Goal: Information Seeking & Learning: Check status

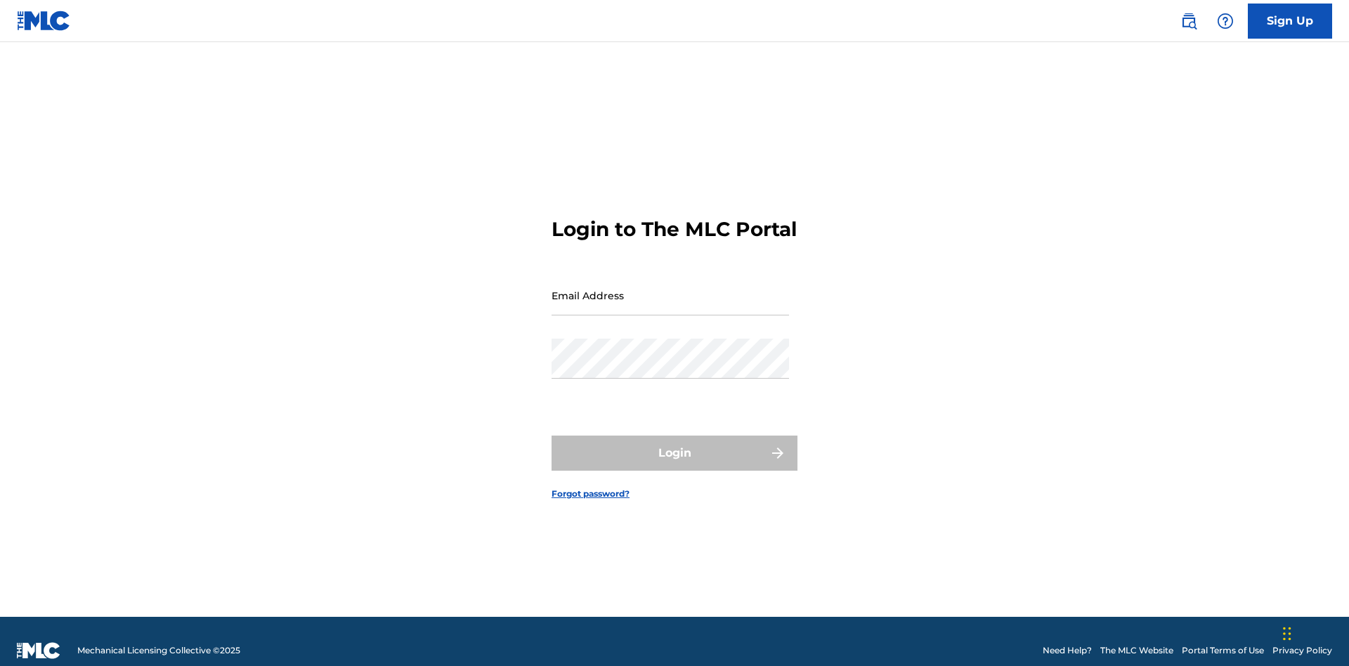
scroll to position [18, 0]
click at [670, 289] on input "Email Address" at bounding box center [670, 295] width 237 height 40
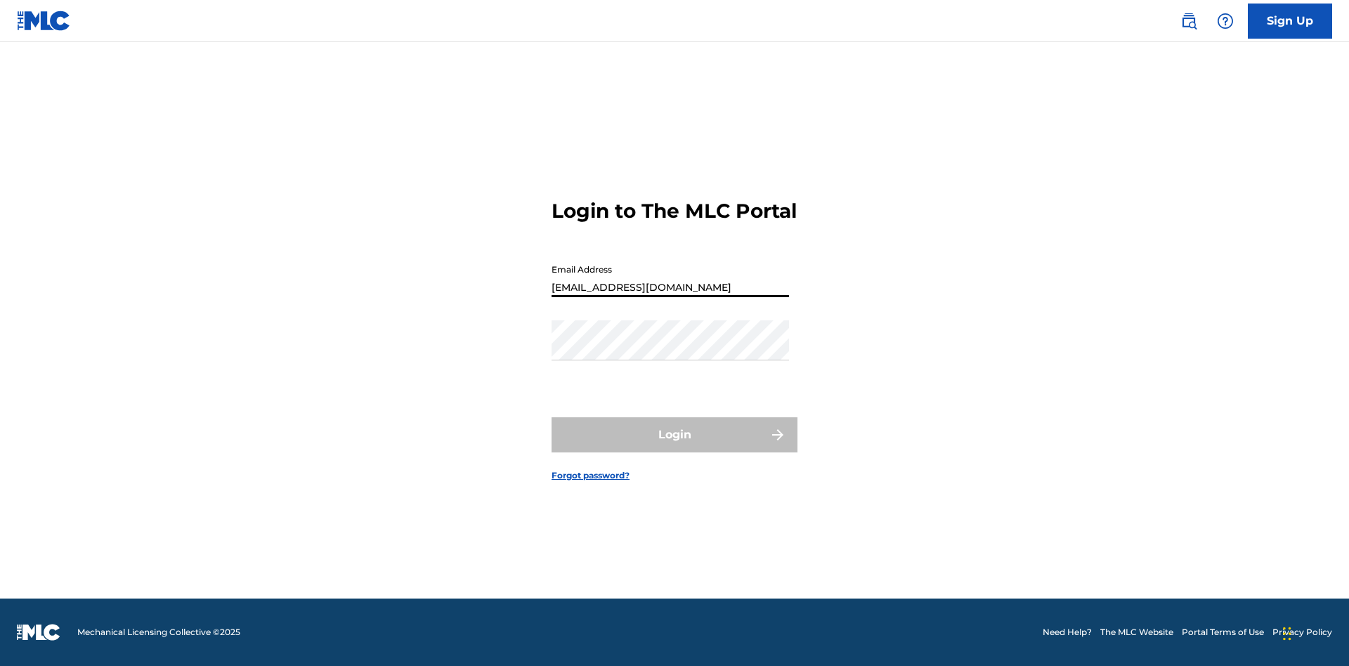
type input "[EMAIL_ADDRESS][DOMAIN_NAME]"
click at [674, 447] on button "Login" at bounding box center [675, 434] width 246 height 35
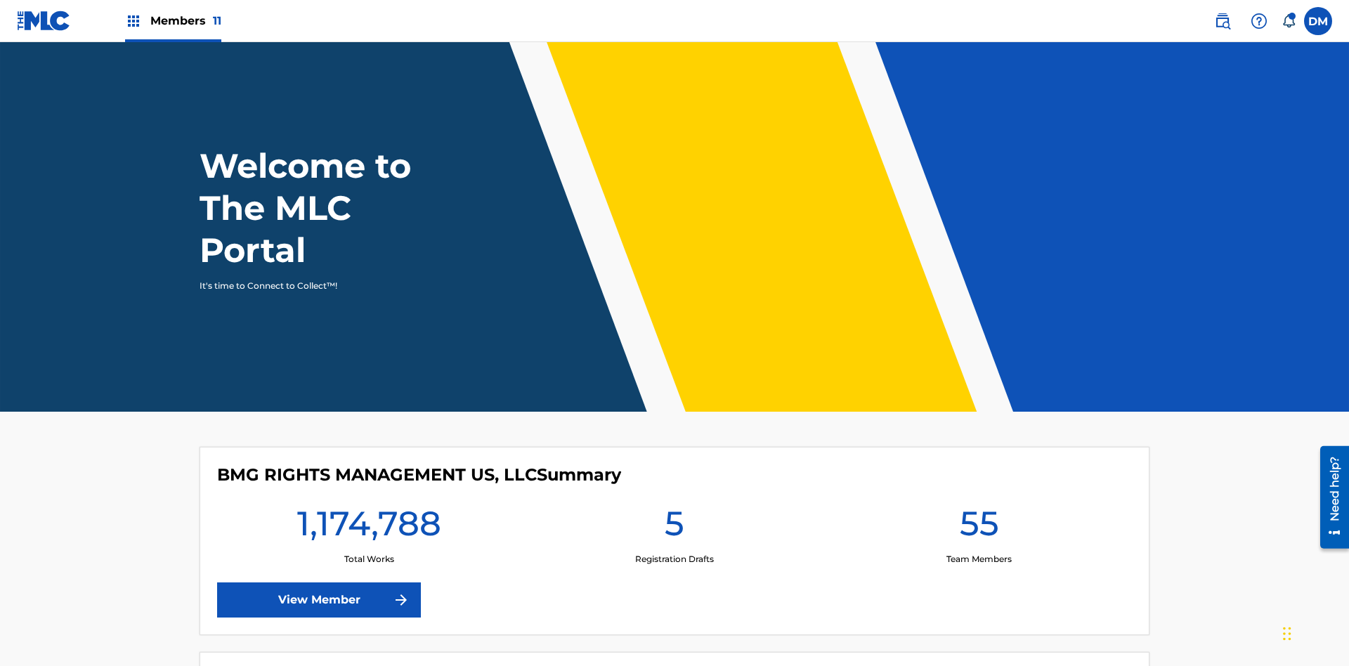
click at [173, 20] on span "Members 11" at bounding box center [185, 21] width 71 height 16
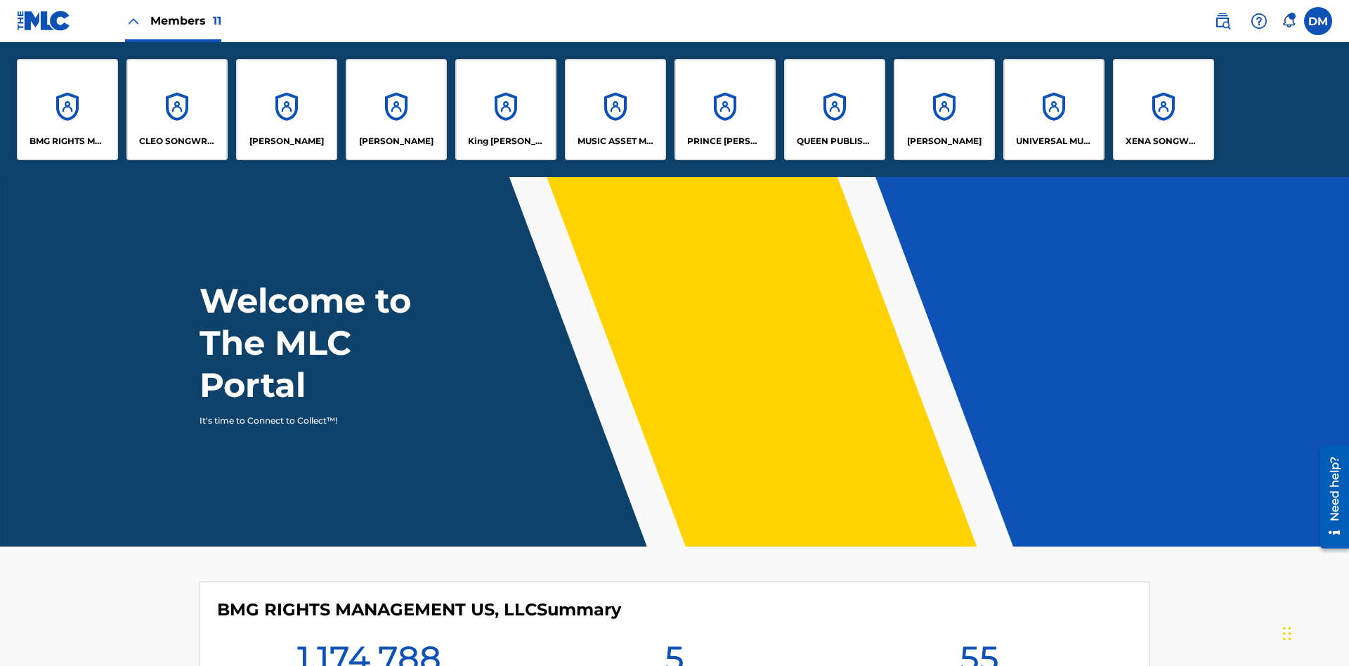
click at [1053, 141] on p "UNIVERSAL MUSIC PUB GROUP" at bounding box center [1054, 141] width 77 height 13
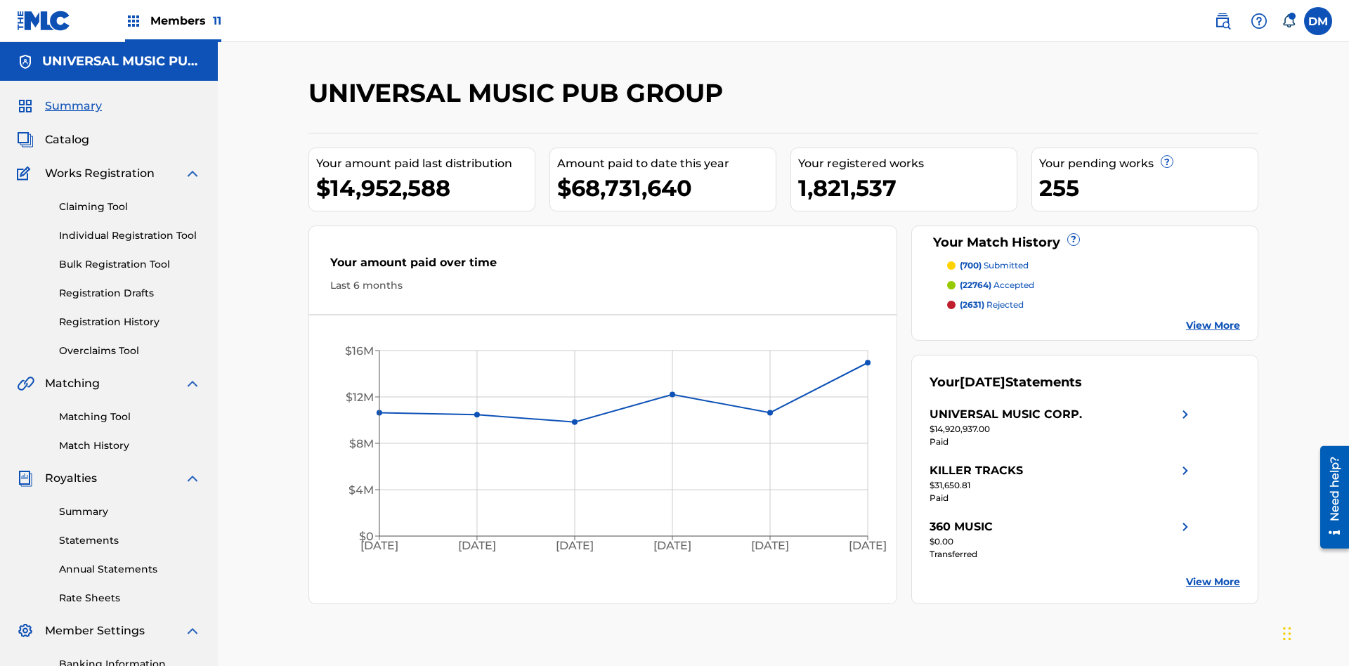
click at [130, 315] on link "Registration History" at bounding box center [130, 322] width 142 height 15
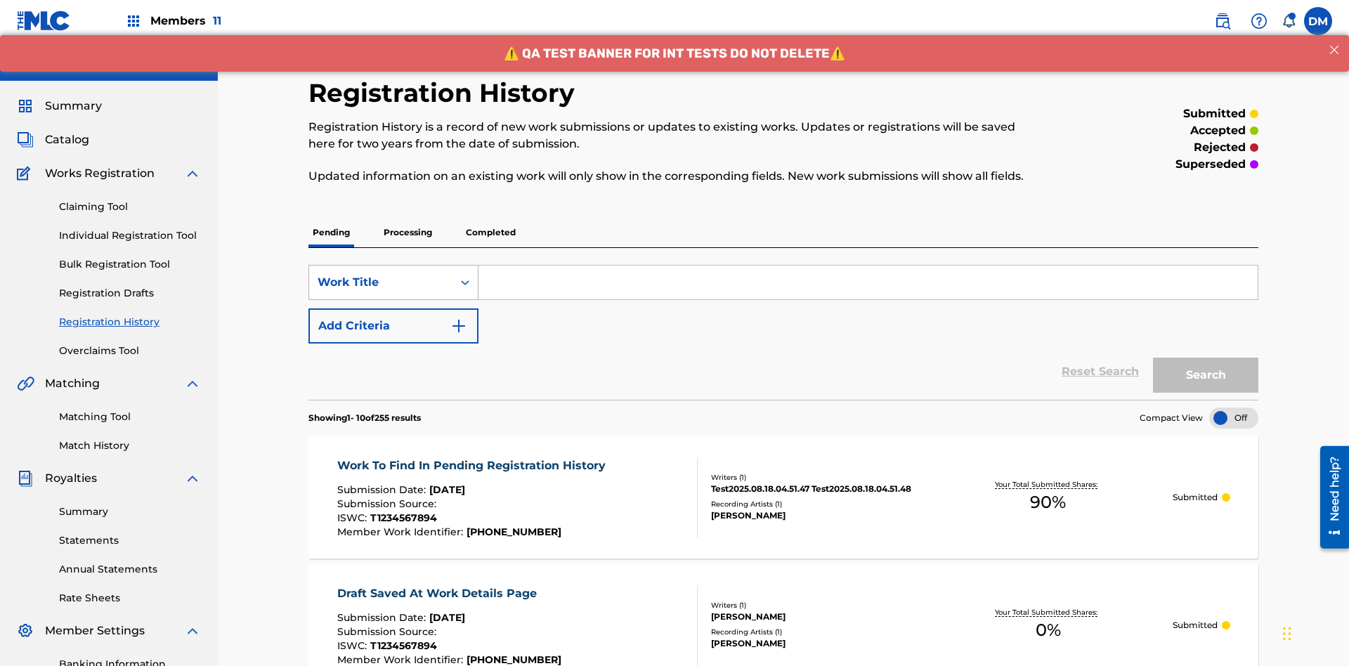
click at [381, 274] on div "Work Title" at bounding box center [381, 282] width 126 height 17
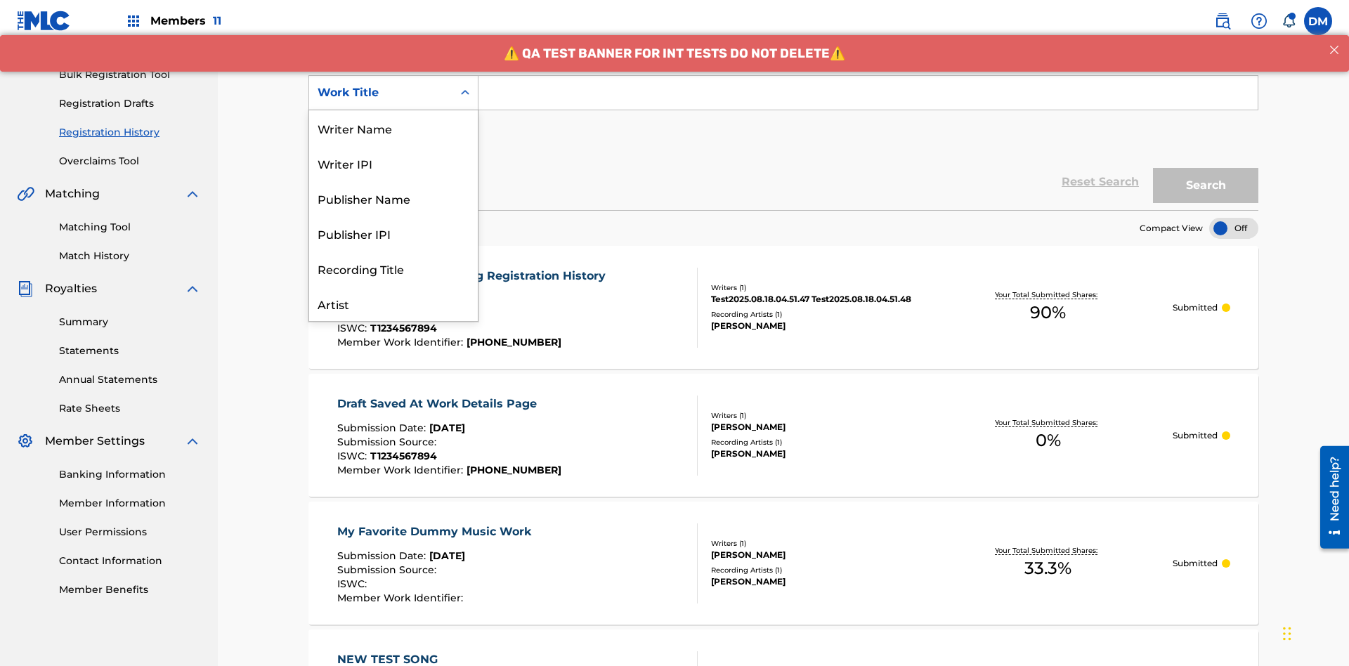
scroll to position [70, 0]
click at [393, 304] on div "Work Title" at bounding box center [393, 303] width 169 height 35
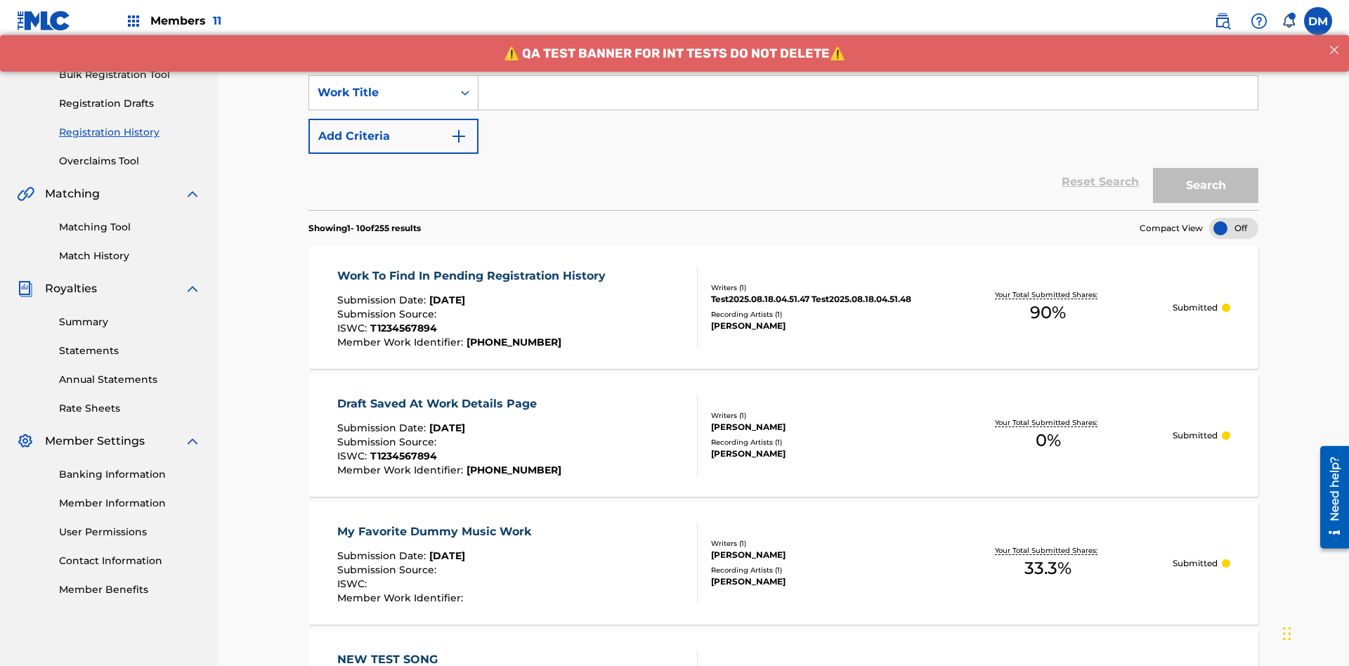
click at [393, 119] on button "Add Criteria" at bounding box center [393, 136] width 170 height 35
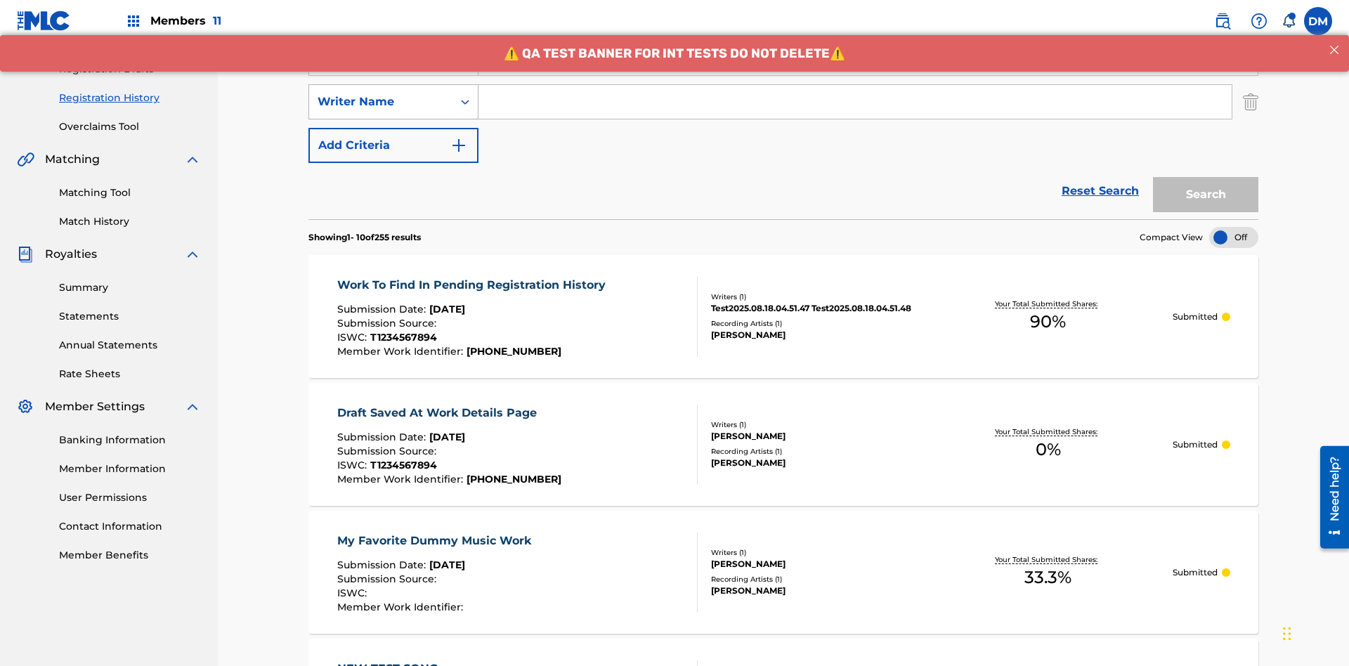
click at [381, 93] on div "Writer Name" at bounding box center [381, 101] width 126 height 17
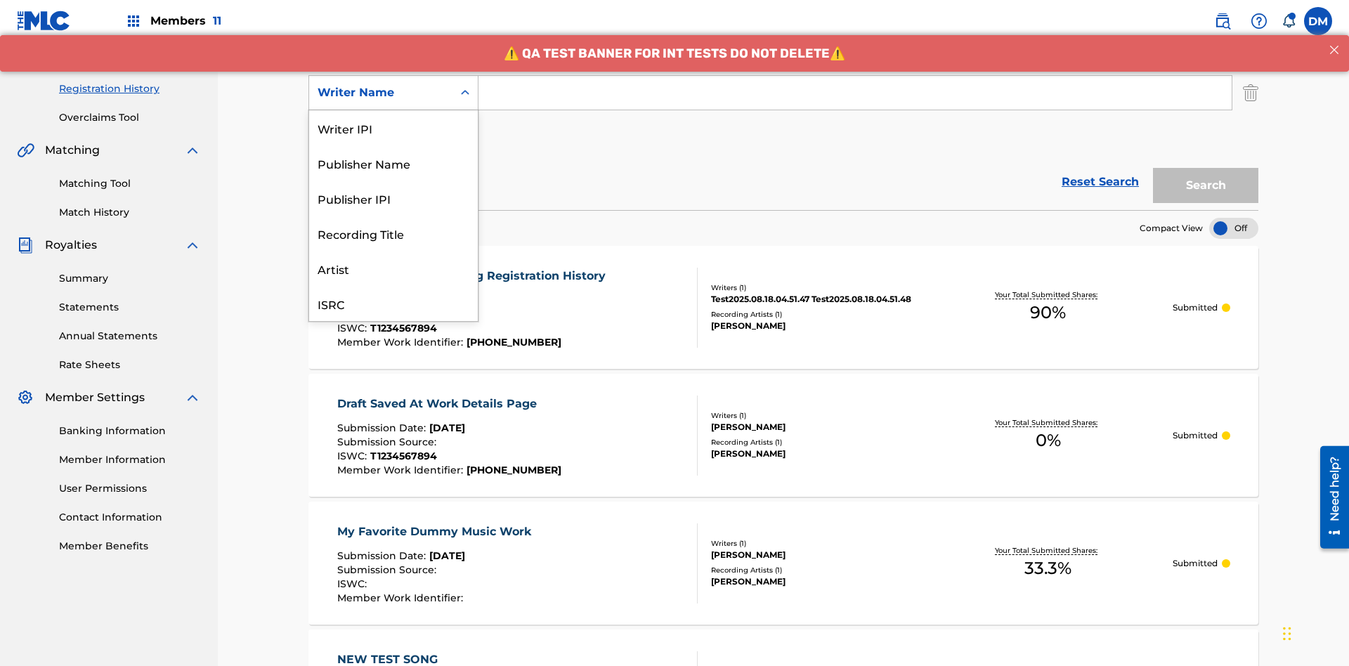
scroll to position [35, 0]
click at [393, 198] on div "Recording Title" at bounding box center [393, 198] width 169 height 35
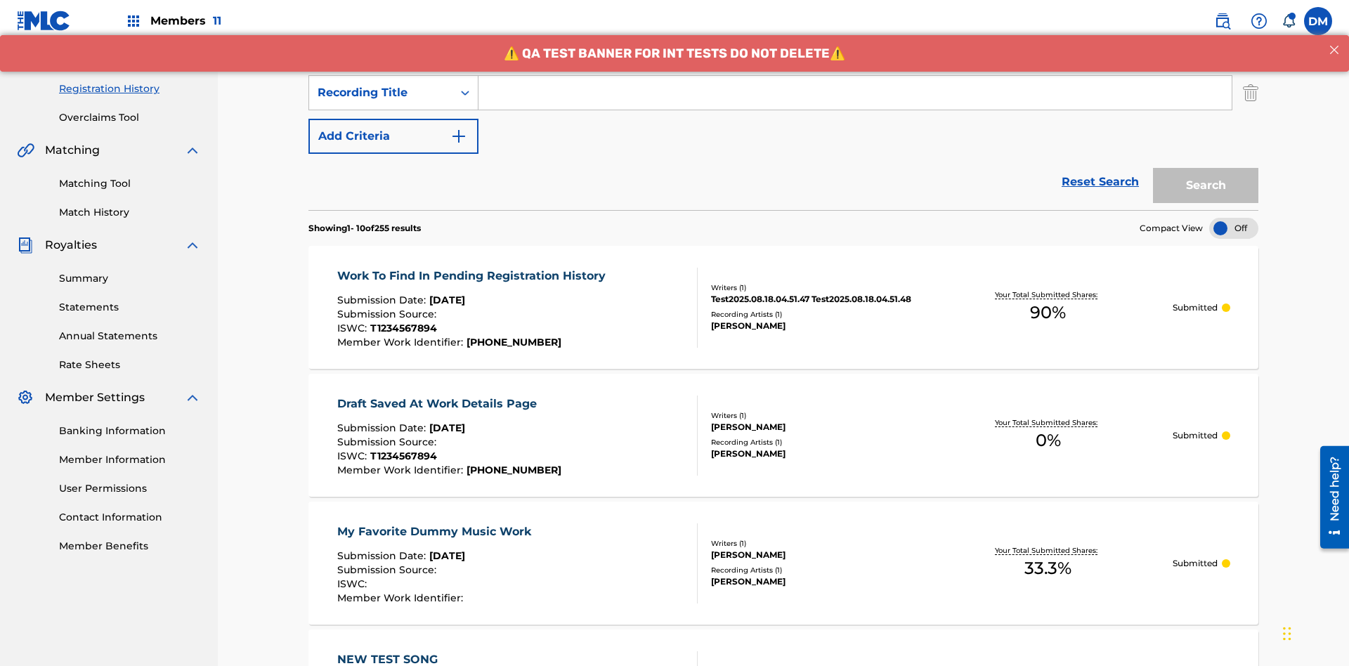
click at [393, 119] on button "Add Criteria" at bounding box center [393, 136] width 170 height 35
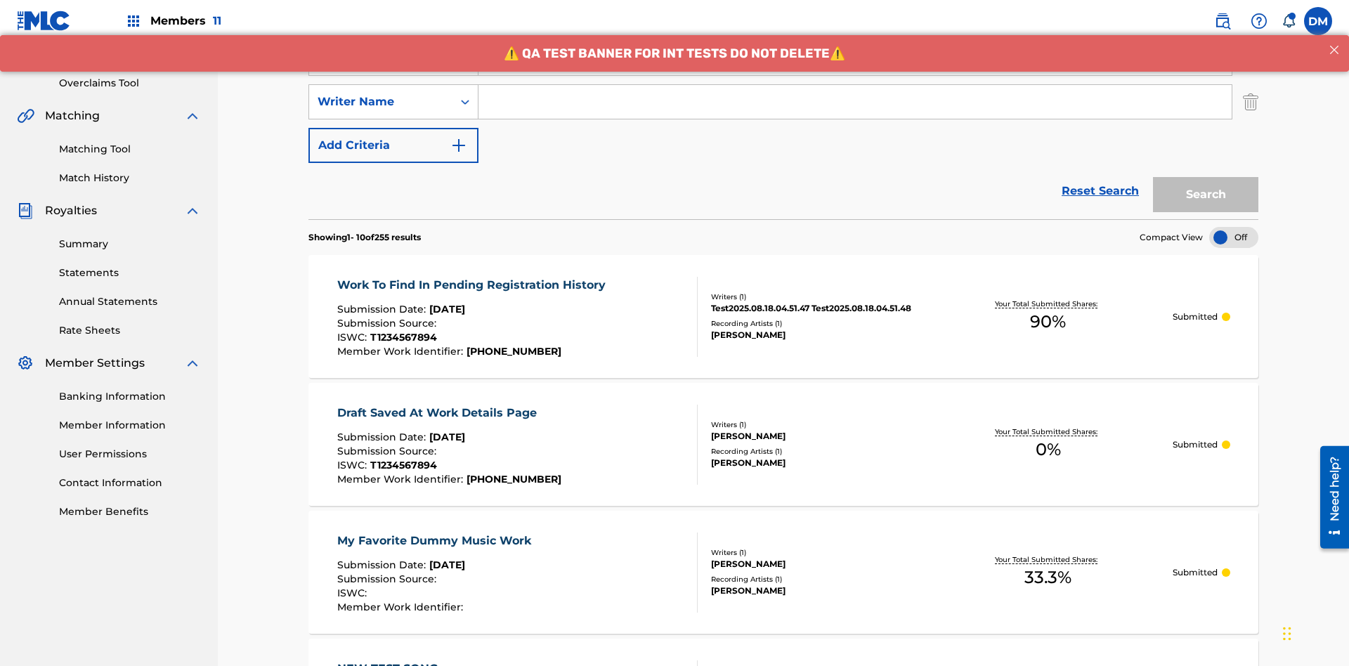
scroll to position [277, 0]
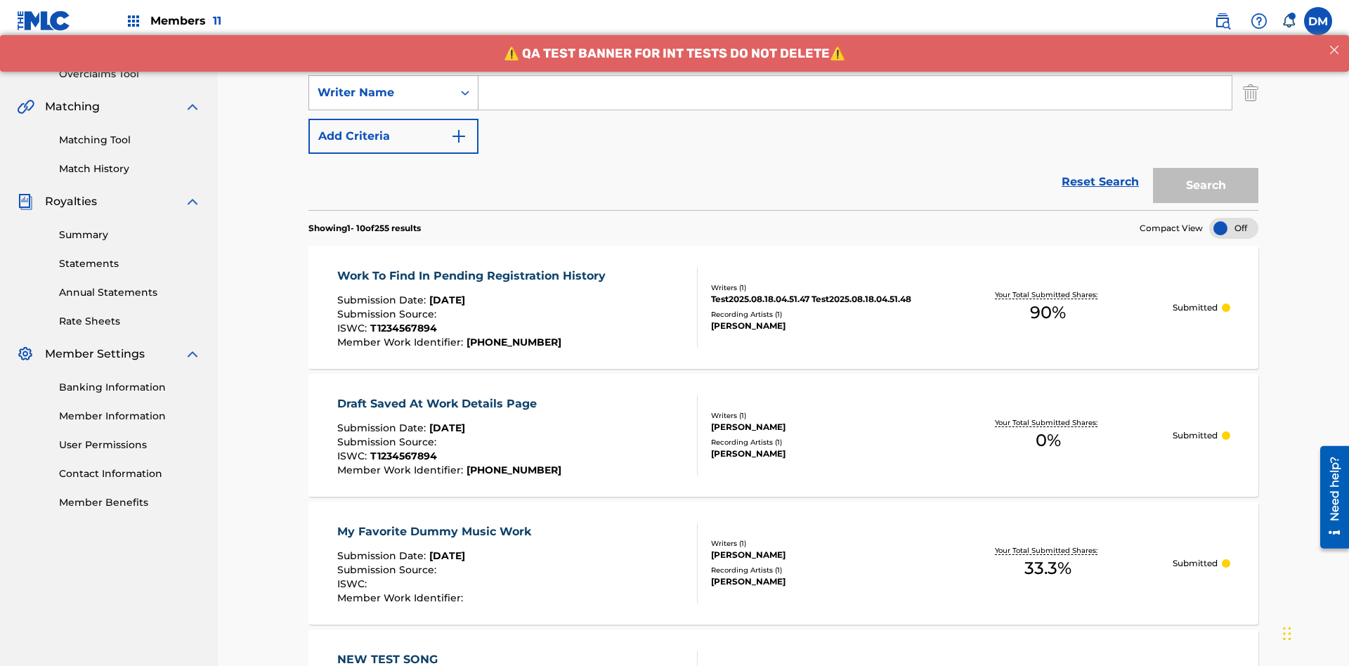
click at [381, 93] on div "Writer Name" at bounding box center [381, 92] width 126 height 17
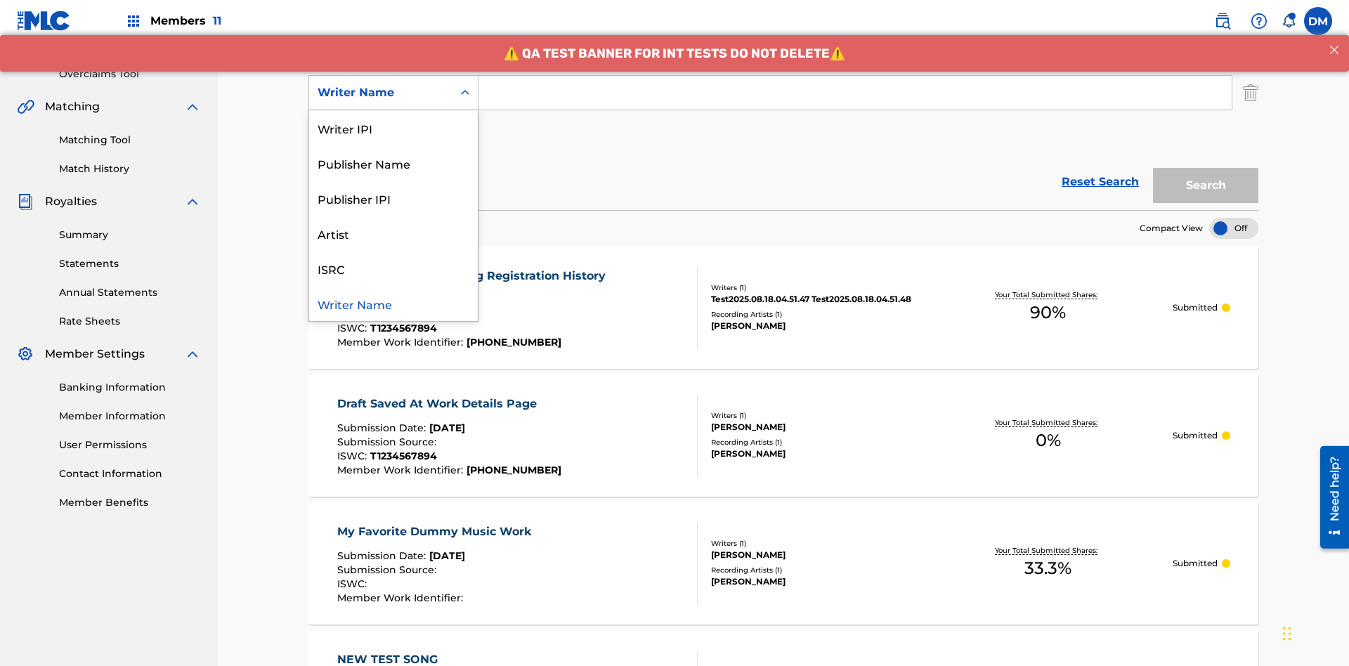
click at [393, 268] on div "ISRC" at bounding box center [393, 268] width 169 height 35
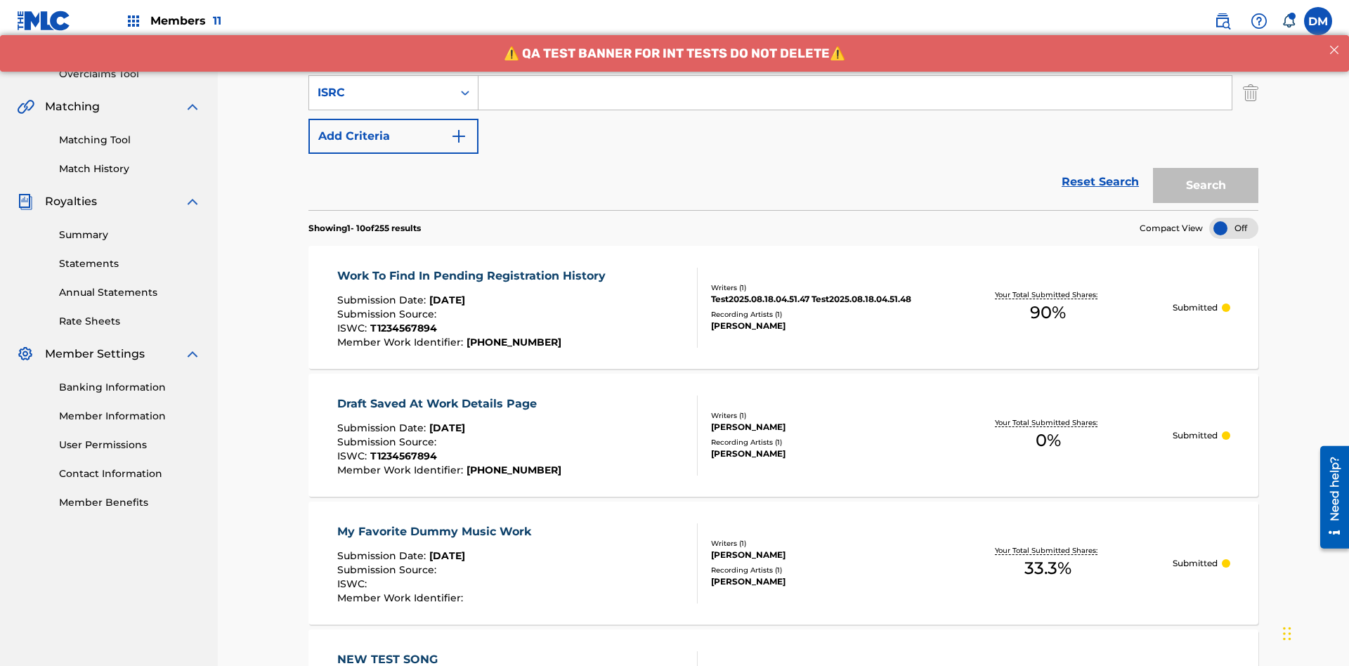
click at [393, 119] on button "Add Criteria" at bounding box center [393, 136] width 170 height 35
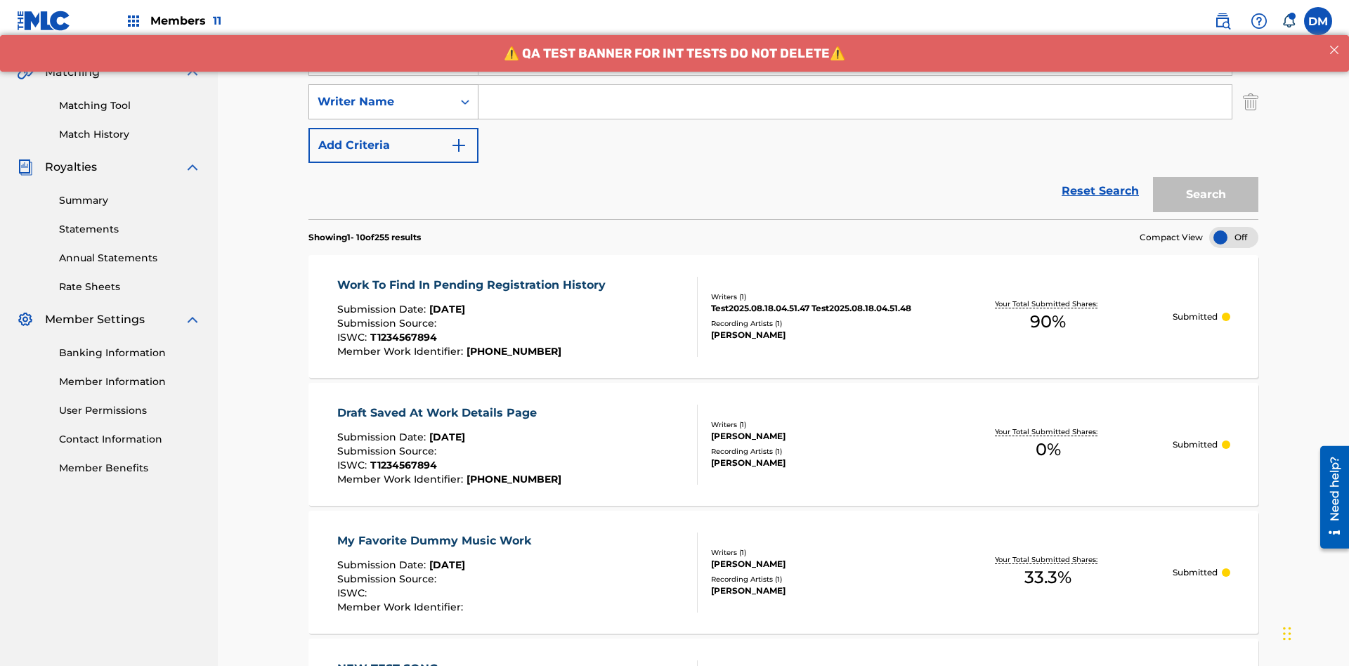
click at [381, 93] on div "Writer Name" at bounding box center [381, 101] width 126 height 17
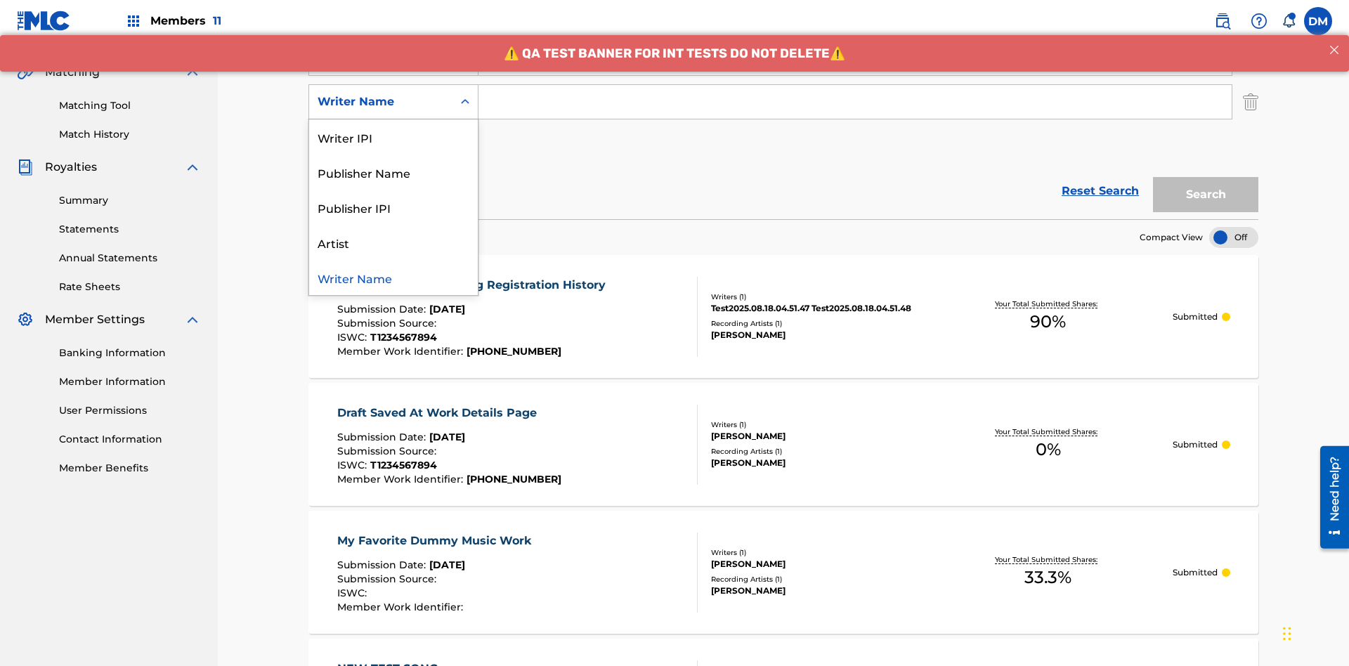
scroll to position [320, 0]
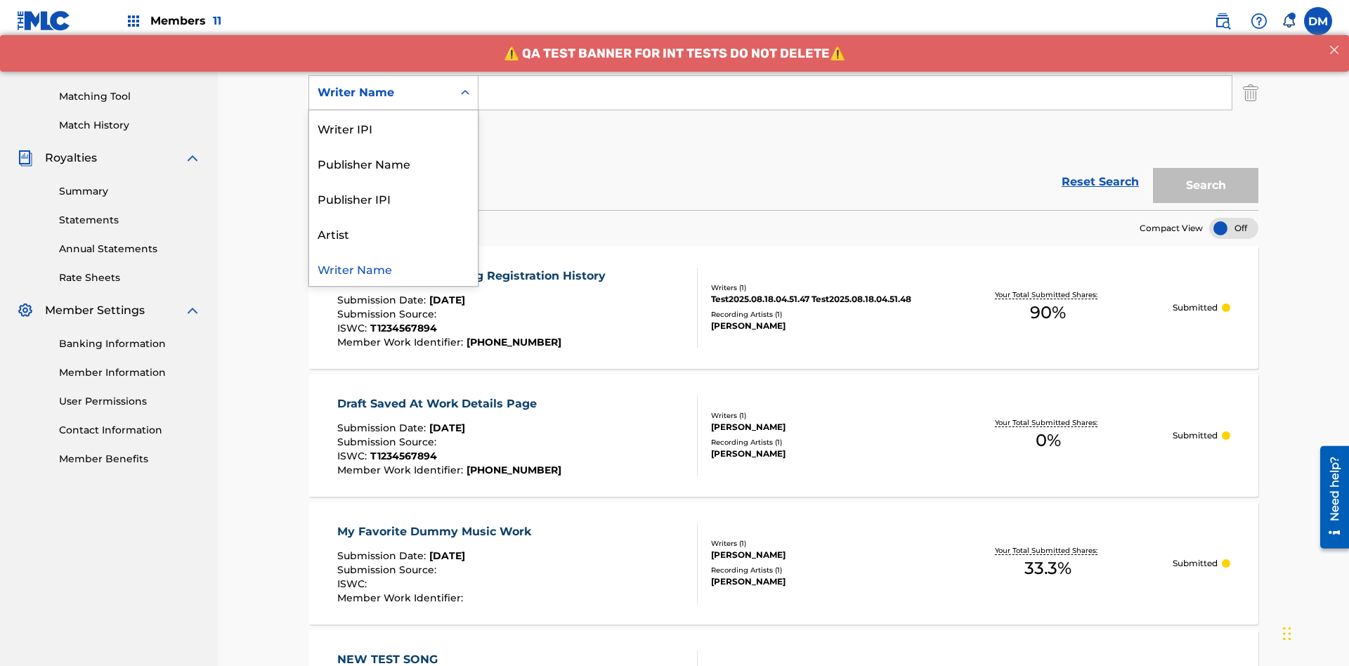
click at [393, 268] on div "Writer Name" at bounding box center [393, 268] width 169 height 35
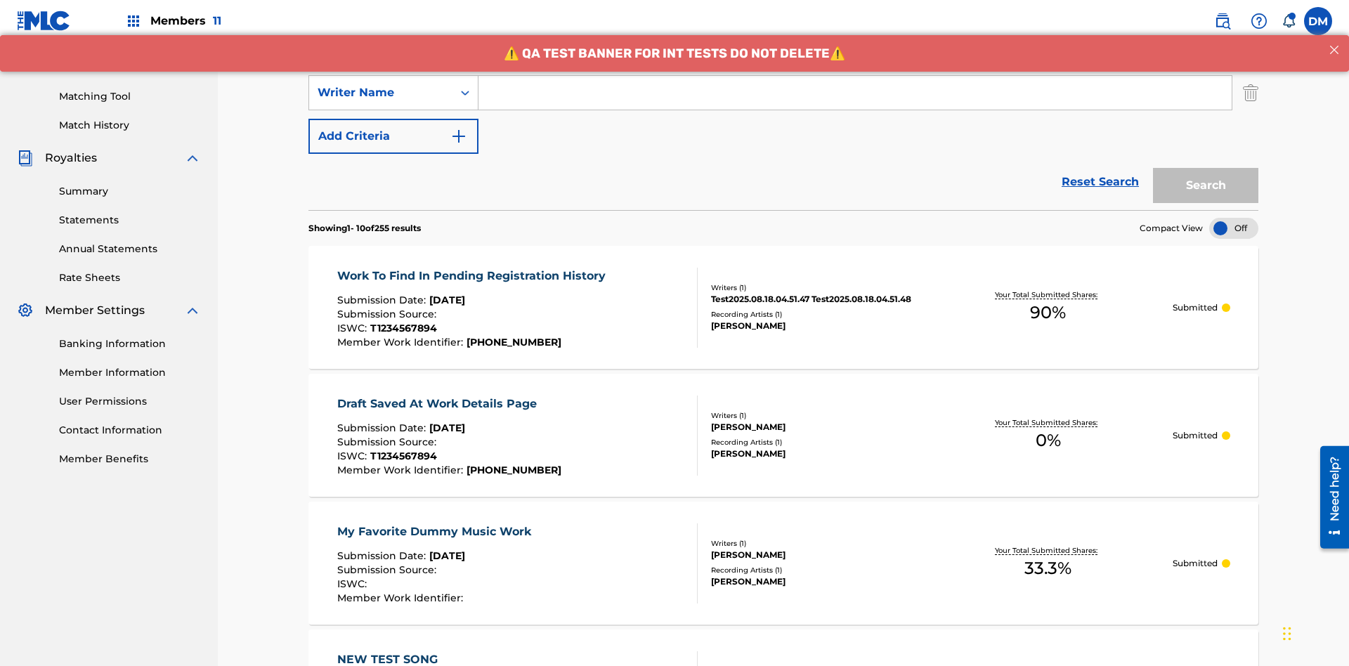
click at [393, 119] on button "Add Criteria" at bounding box center [393, 136] width 170 height 35
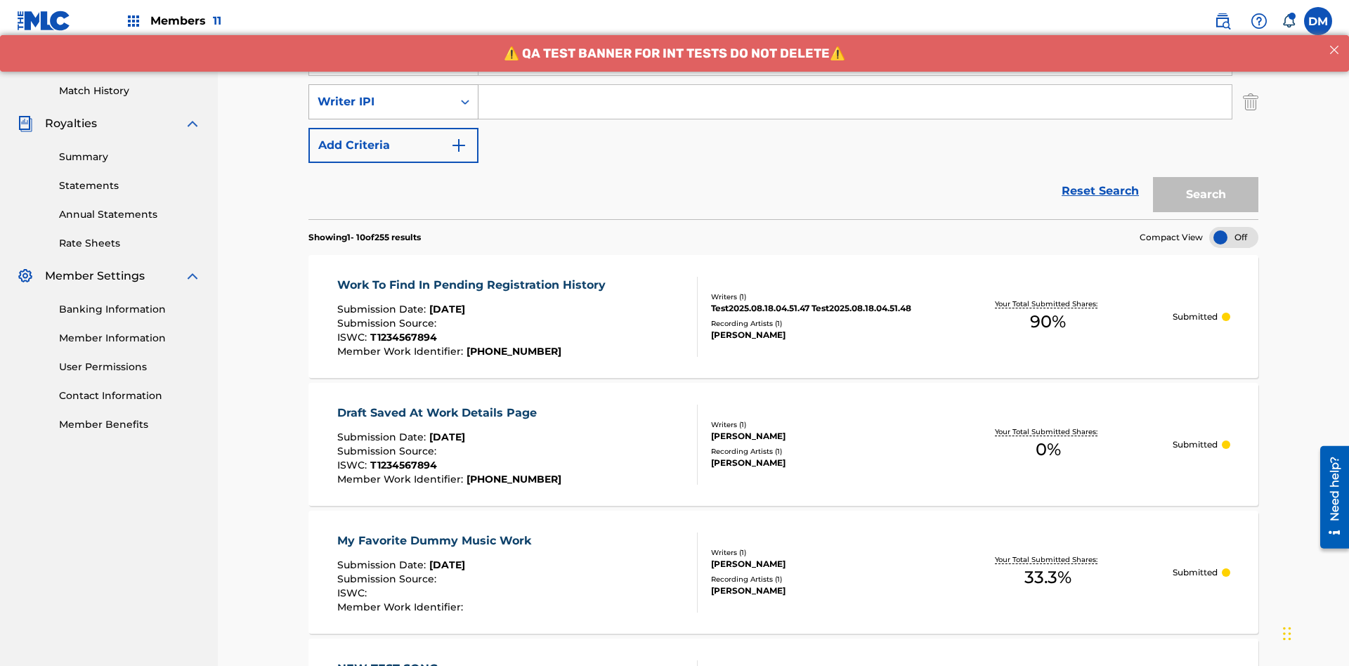
click at [381, 93] on div "Writer IPI" at bounding box center [381, 101] width 126 height 17
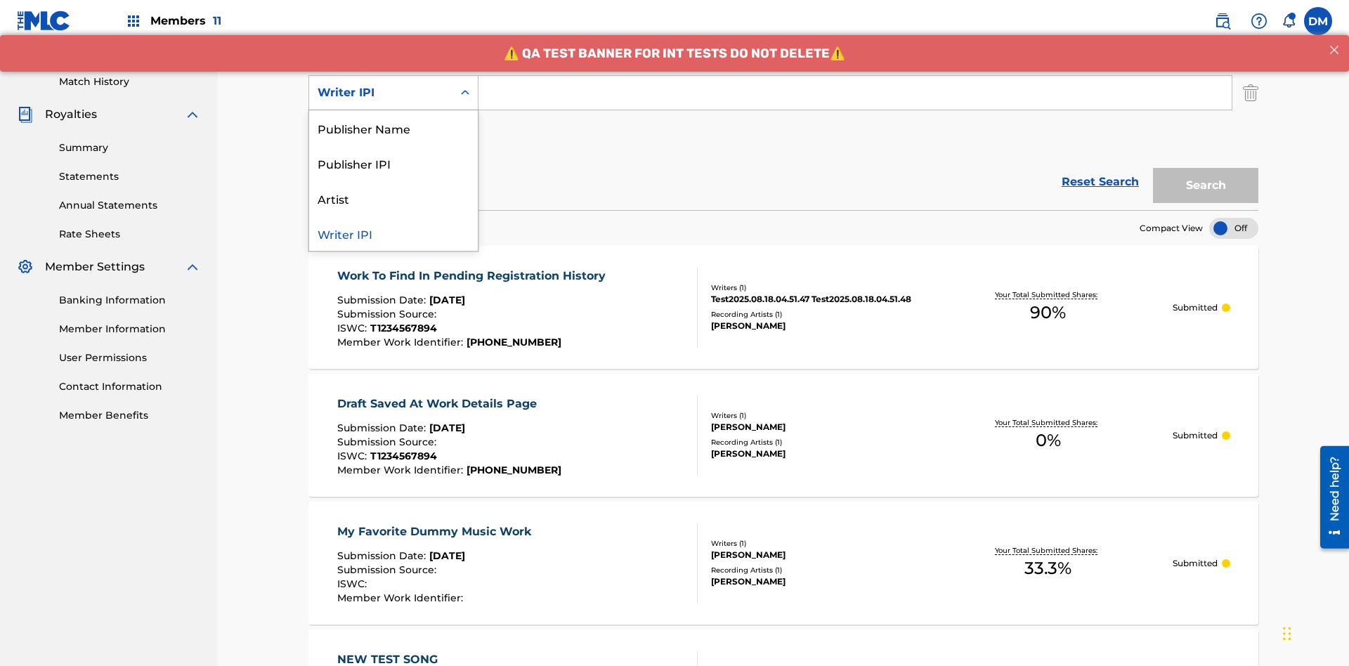
click at [393, 128] on div "Publisher Name" at bounding box center [393, 127] width 169 height 35
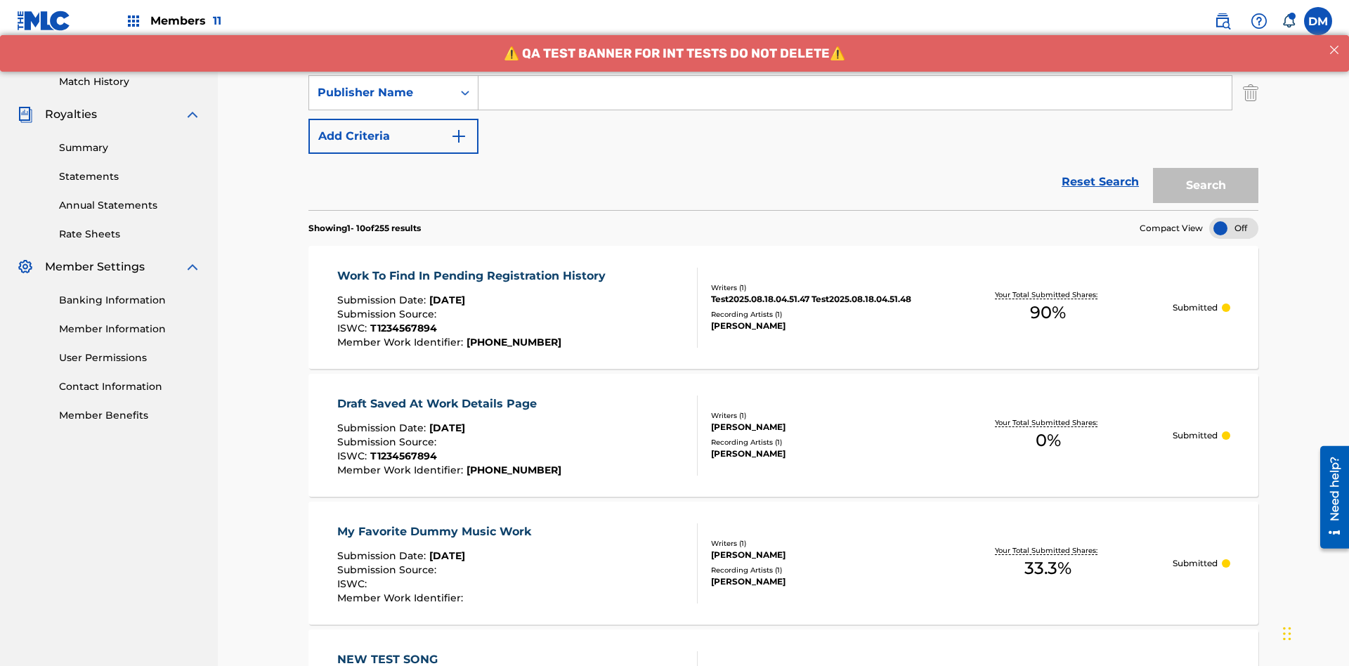
click at [393, 119] on button "Add Criteria" at bounding box center [393, 136] width 170 height 35
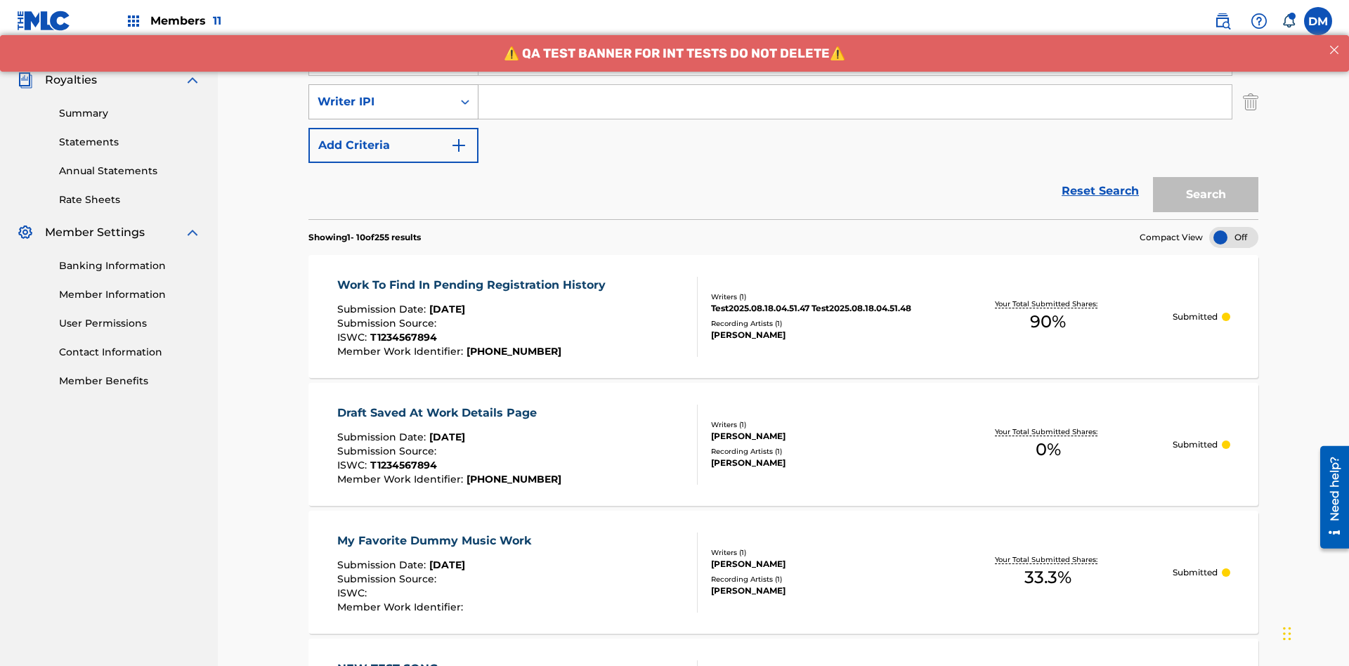
click at [381, 93] on div "Writer IPI" at bounding box center [381, 101] width 126 height 17
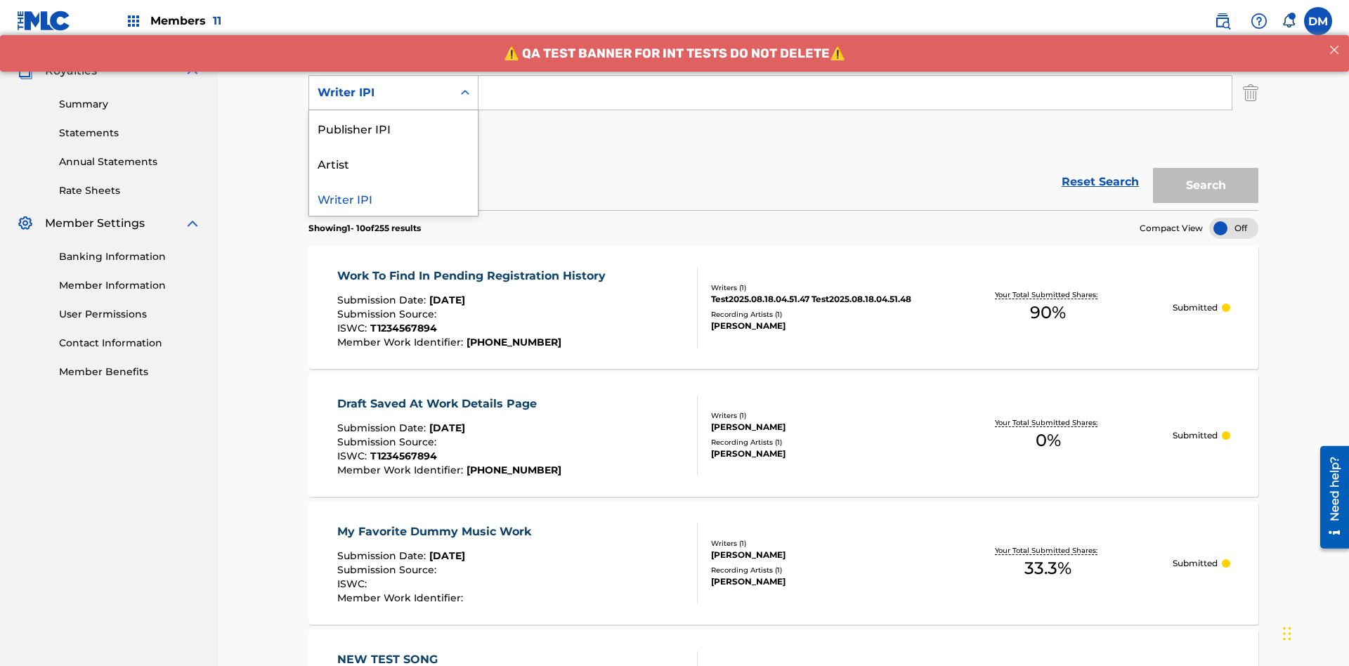
click at [393, 128] on div "Publisher IPI" at bounding box center [393, 127] width 169 height 35
click at [393, 119] on button "Add Criteria" at bounding box center [393, 136] width 170 height 35
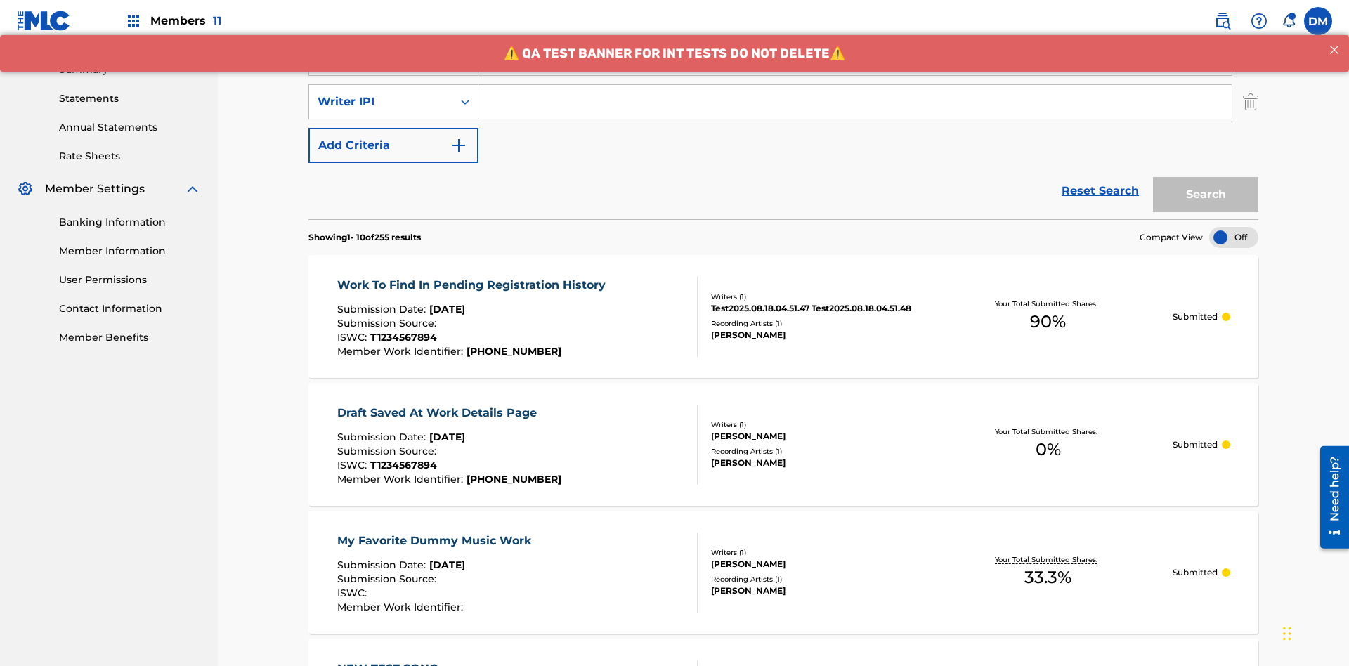
scroll to position [451, 0]
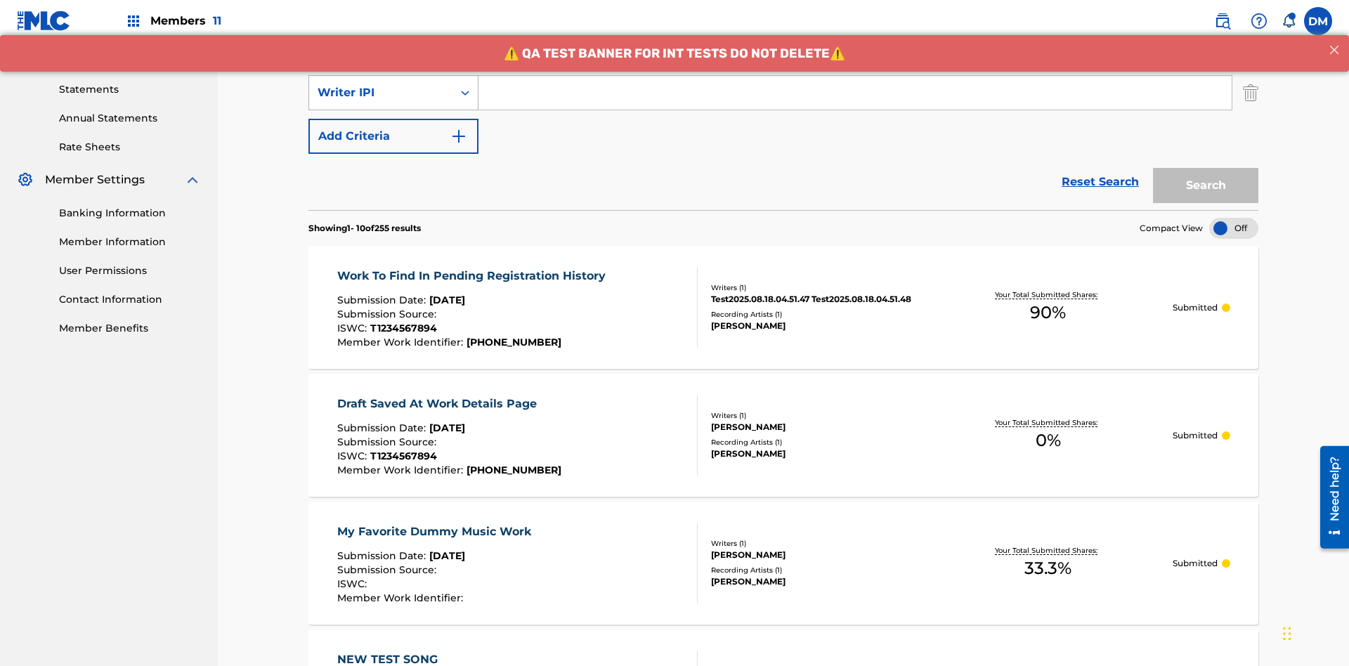
click at [381, 93] on div "Writer IPI" at bounding box center [381, 92] width 126 height 17
click at [393, 128] on div "Artist" at bounding box center [393, 127] width 169 height 35
click at [393, 119] on button "Add Criteria" at bounding box center [393, 136] width 170 height 35
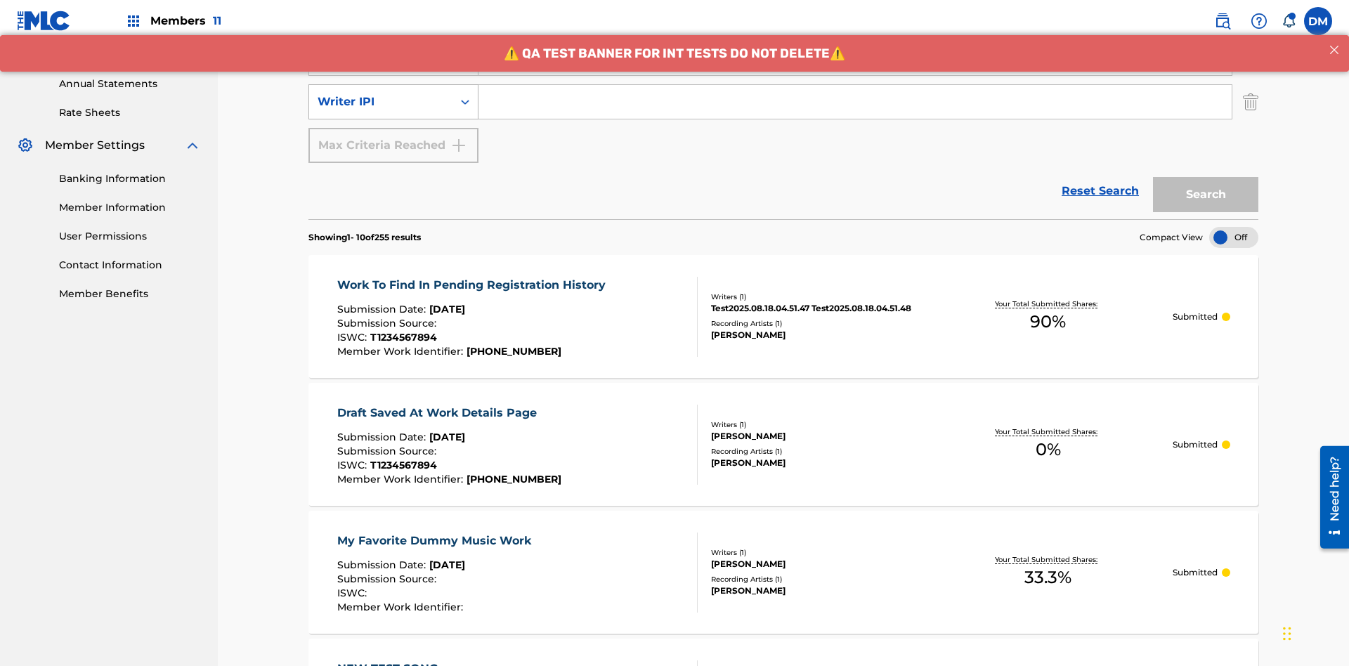
click at [381, 93] on div "Writer IPI" at bounding box center [381, 101] width 126 height 17
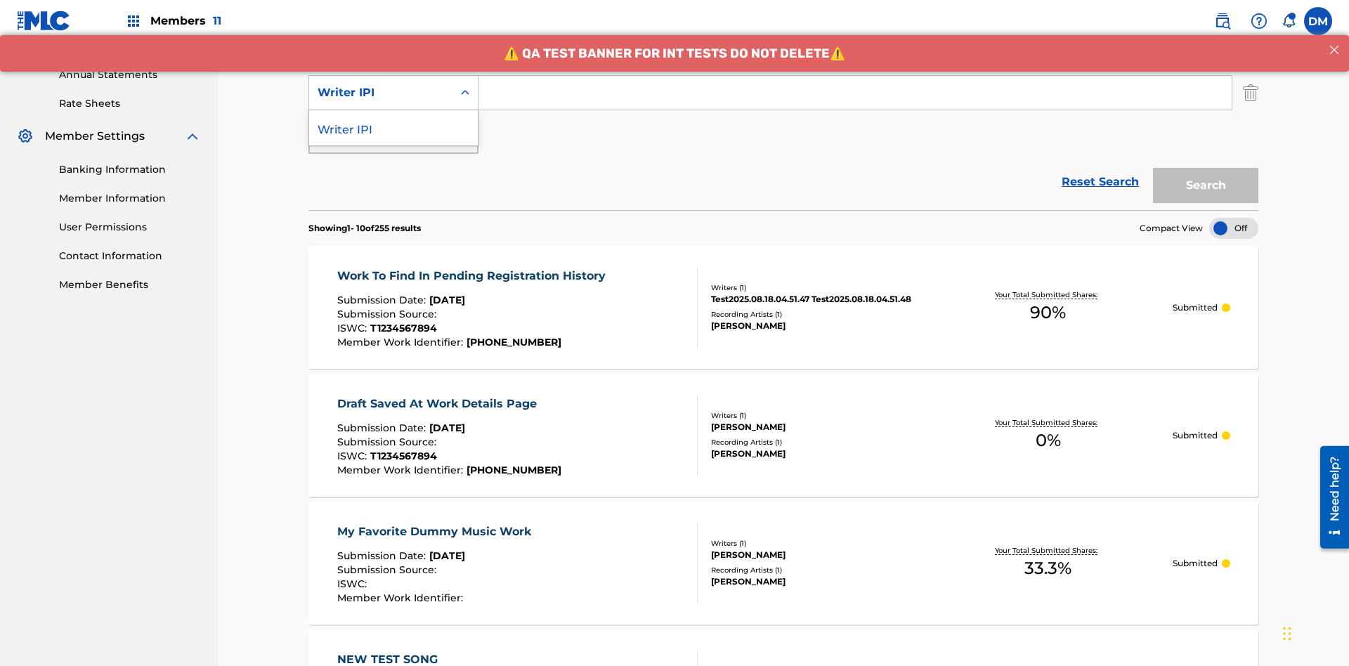
click at [393, 128] on div "Writer IPI" at bounding box center [393, 127] width 169 height 35
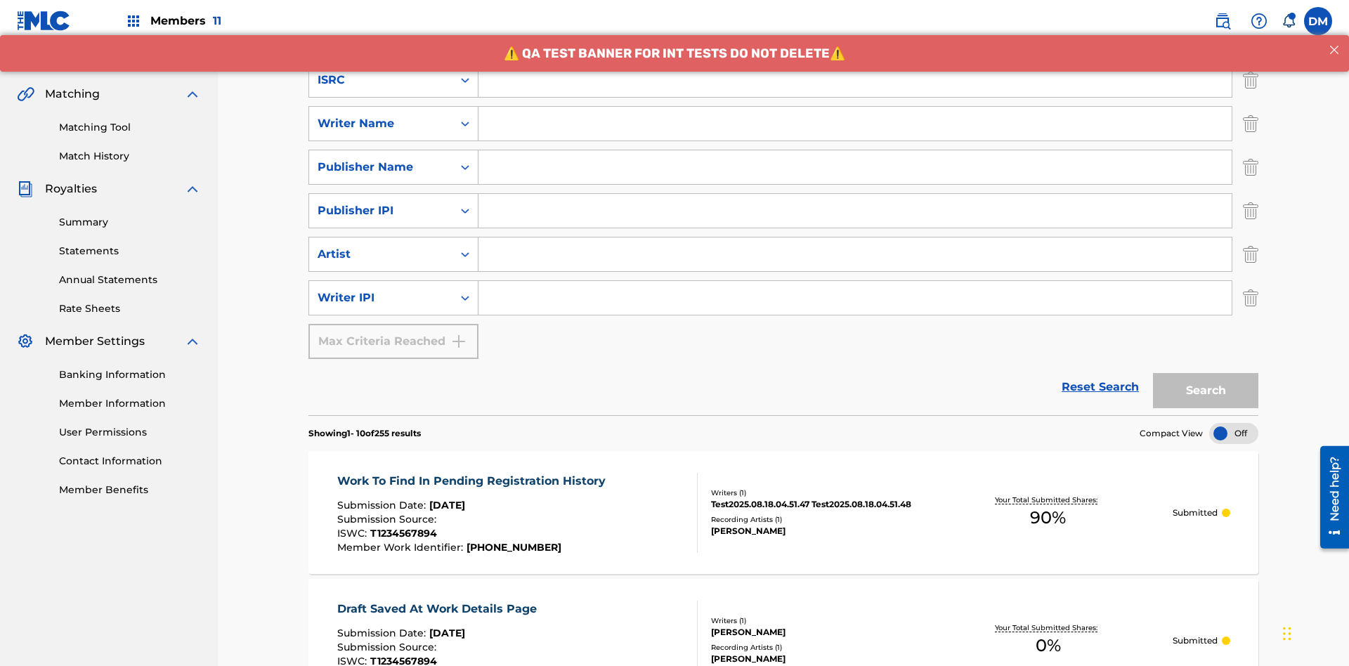
click at [855, 97] on input "Search Form" at bounding box center [854, 80] width 753 height 34
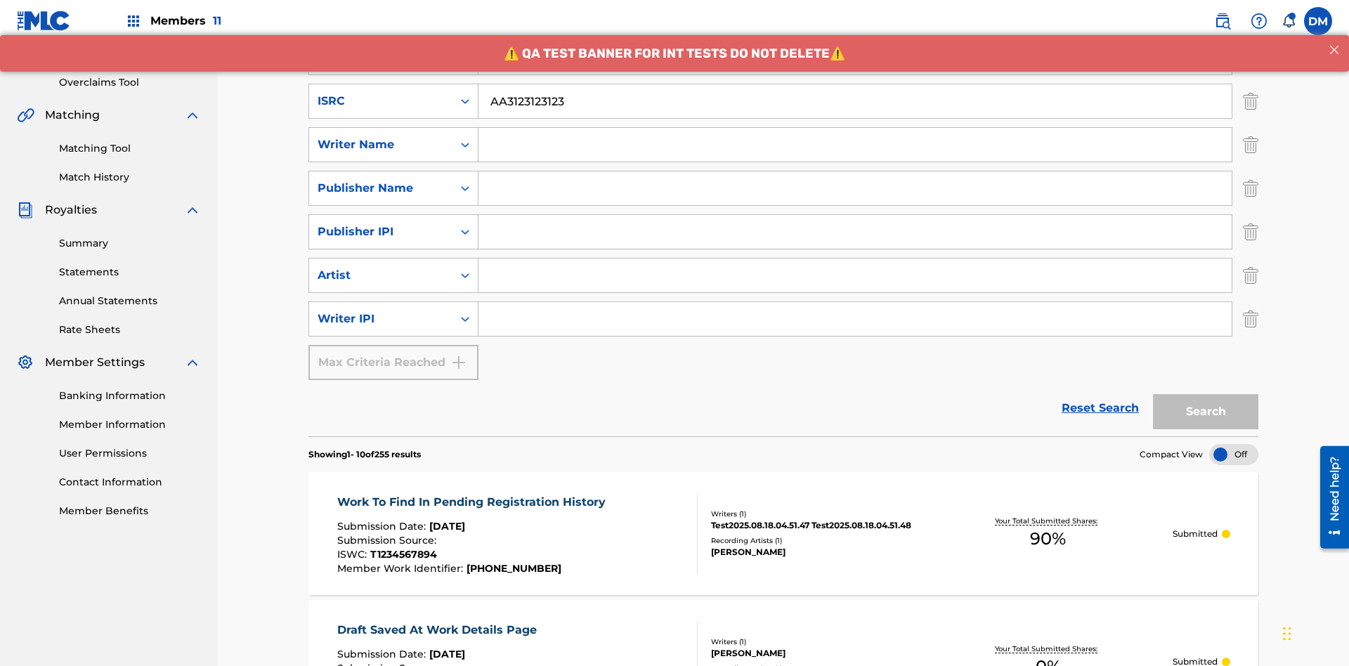
type input "AA3123123123"
click at [868, 31] on input "Search Form" at bounding box center [867, 14] width 779 height 34
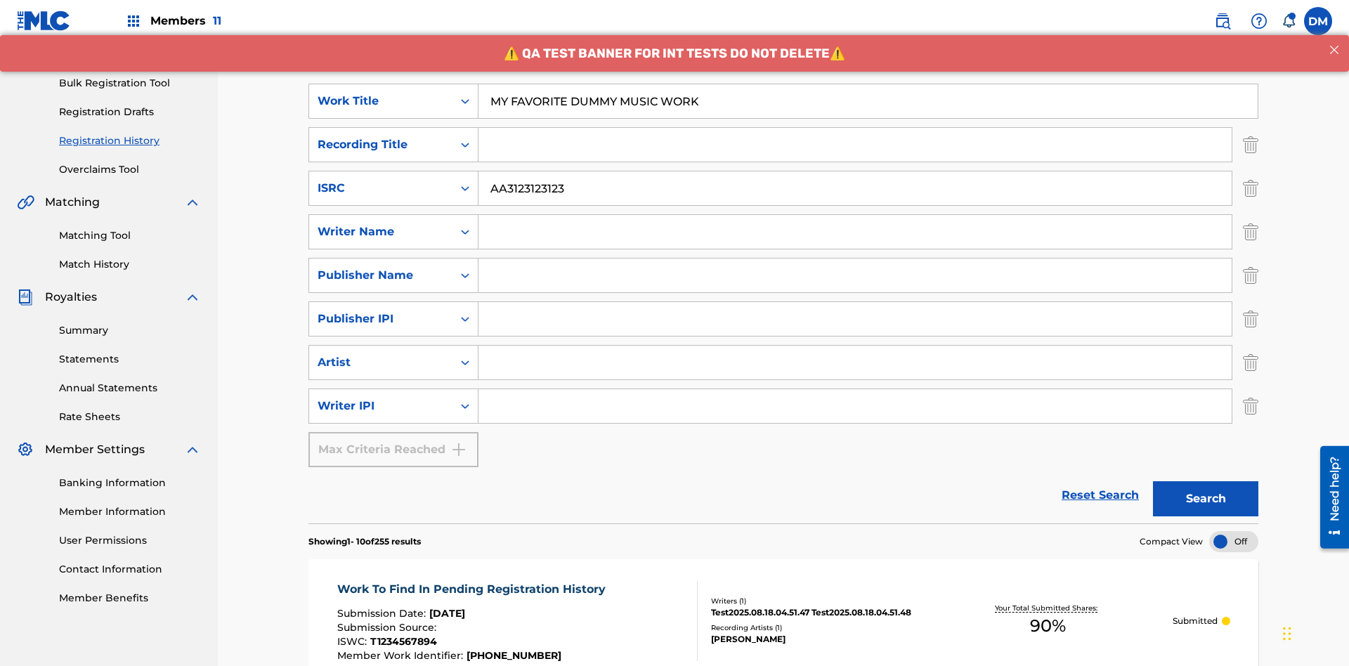
type input "MY FAVORITE DUMMY MUSIC WORK"
click at [855, 215] on input "Search Form" at bounding box center [854, 232] width 753 height 34
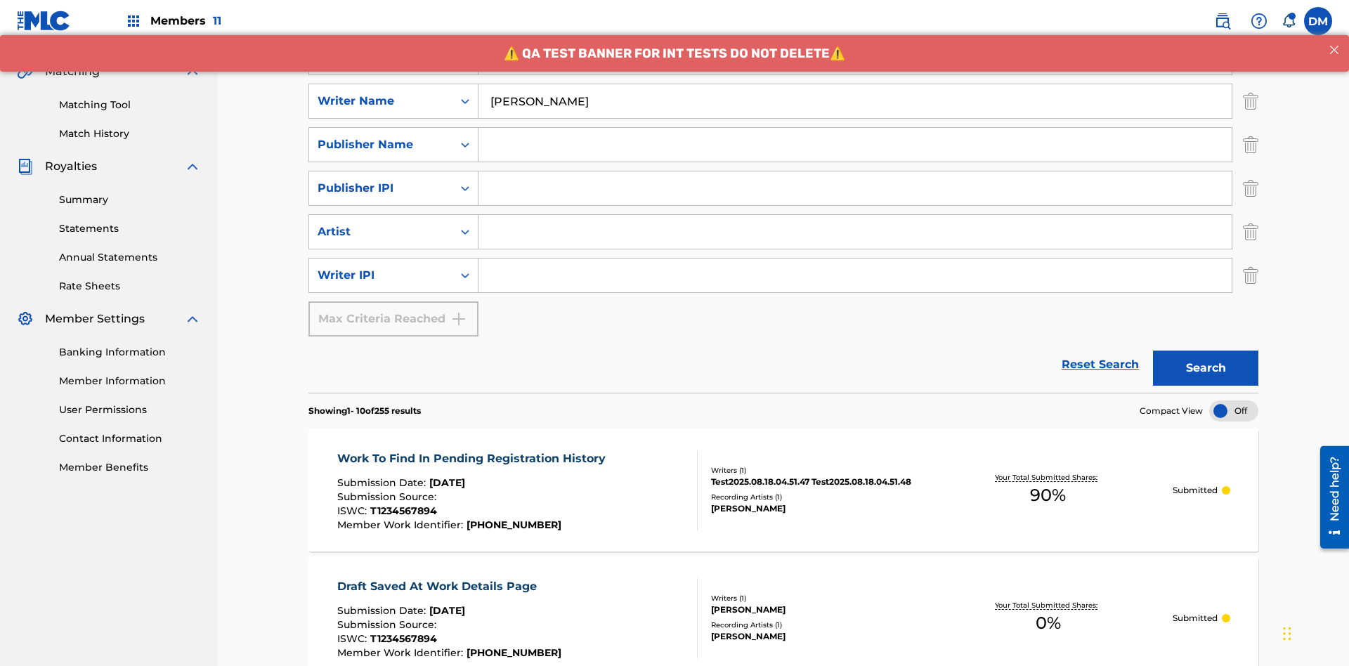
type input "[PERSON_NAME]"
click at [855, 259] on input "Search Form" at bounding box center [854, 276] width 753 height 34
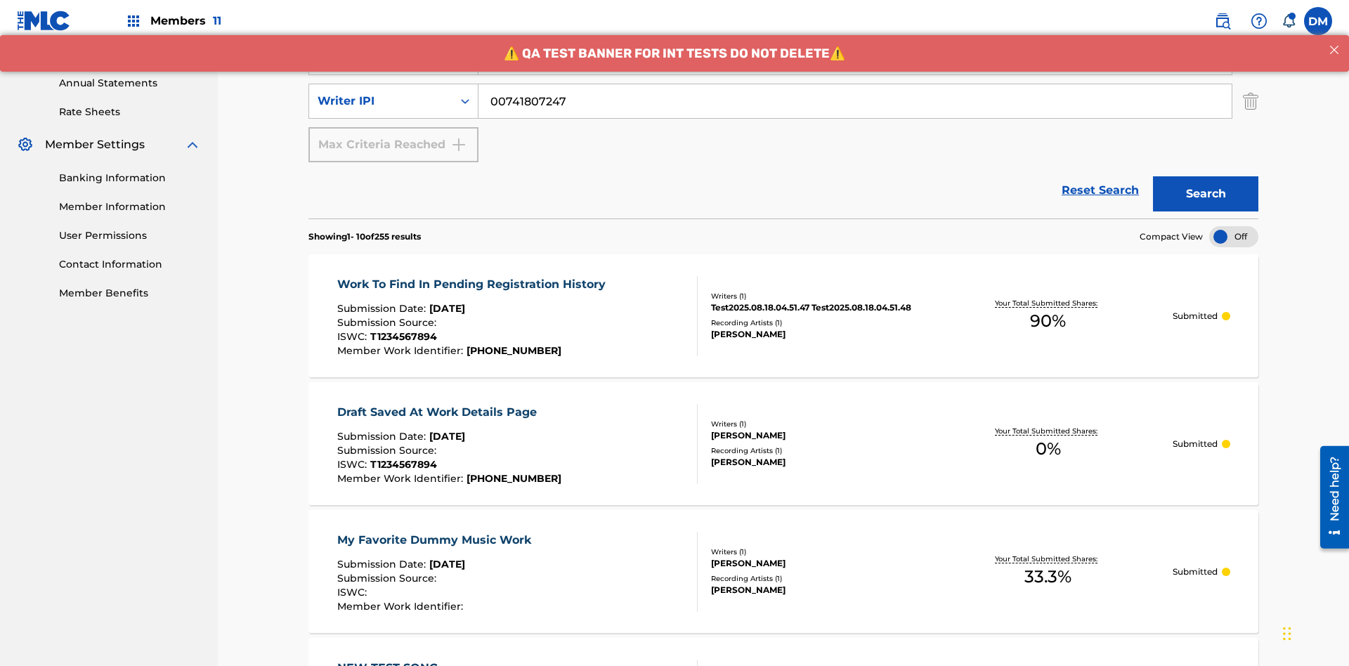
type input "00741807247"
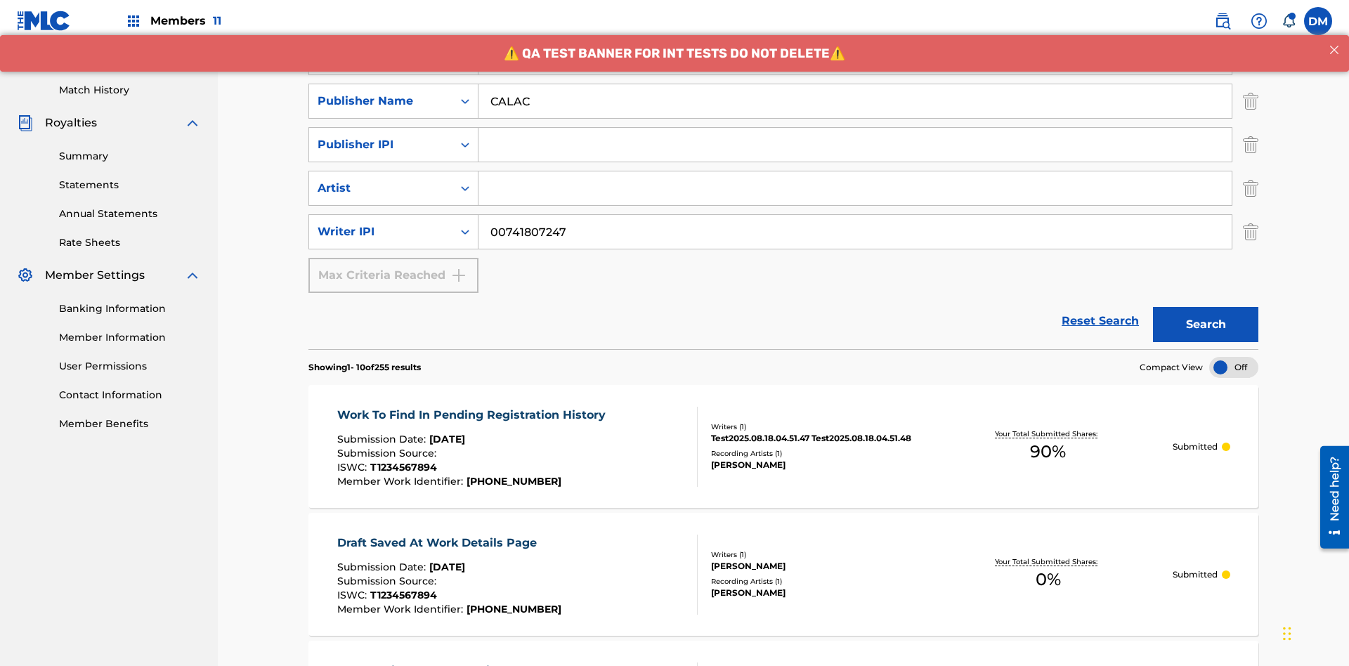
type input "CALACA"
